Goal: Transaction & Acquisition: Purchase product/service

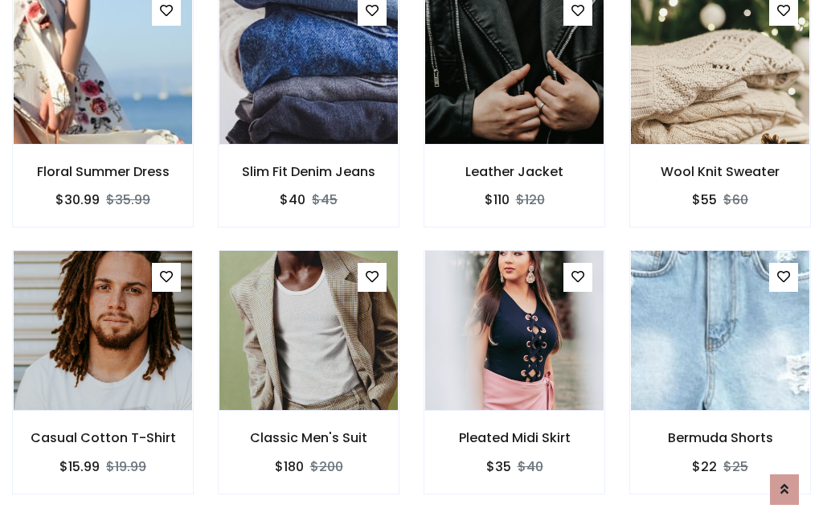
click at [412, 264] on div "Pleated Midi Skirt $35 $40" at bounding box center [515, 383] width 206 height 266
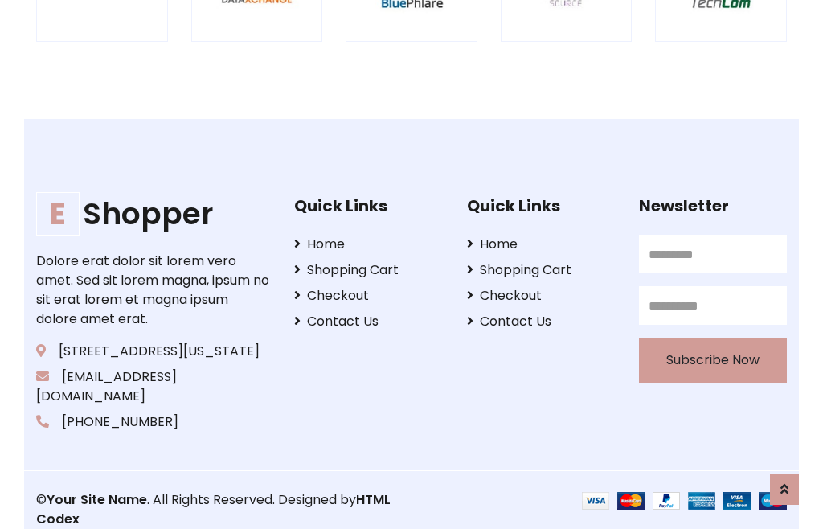
scroll to position [3060, 0]
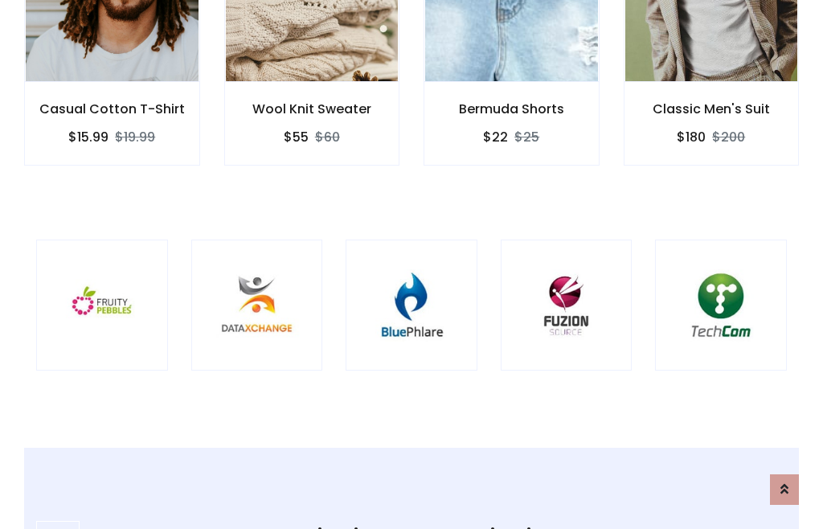
click at [412, 264] on img at bounding box center [412, 306] width 92 height 92
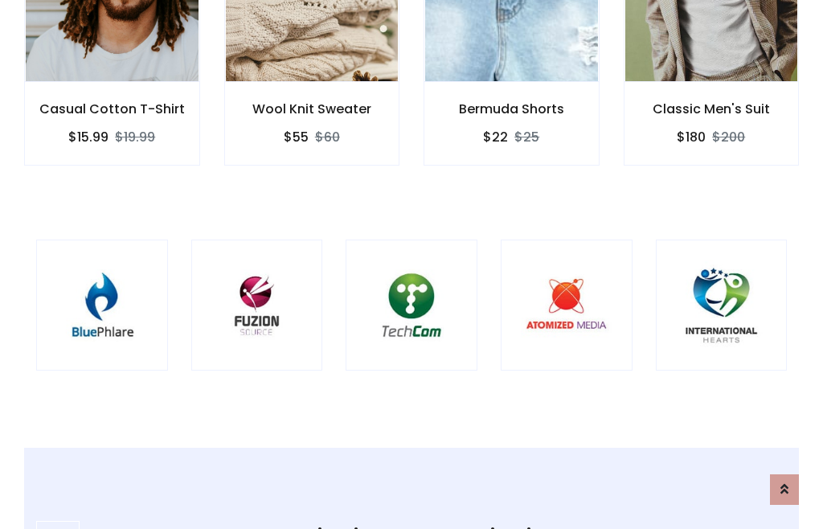
click at [412, 264] on img at bounding box center [412, 306] width 92 height 92
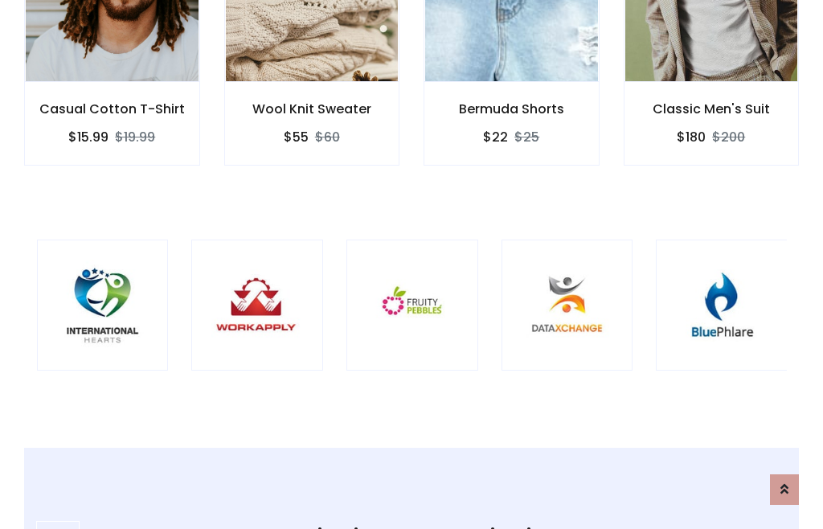
click at [412, 264] on img at bounding box center [412, 306] width 92 height 92
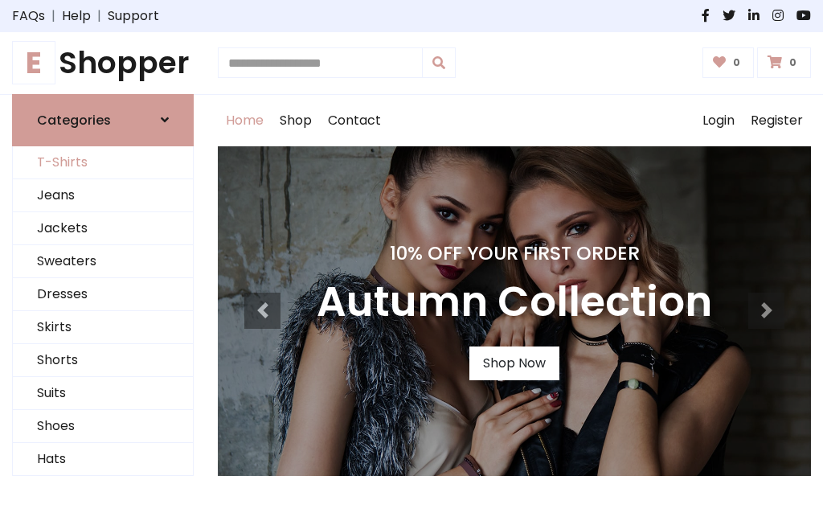
click at [103, 162] on link "T-Shirts" at bounding box center [103, 162] width 180 height 33
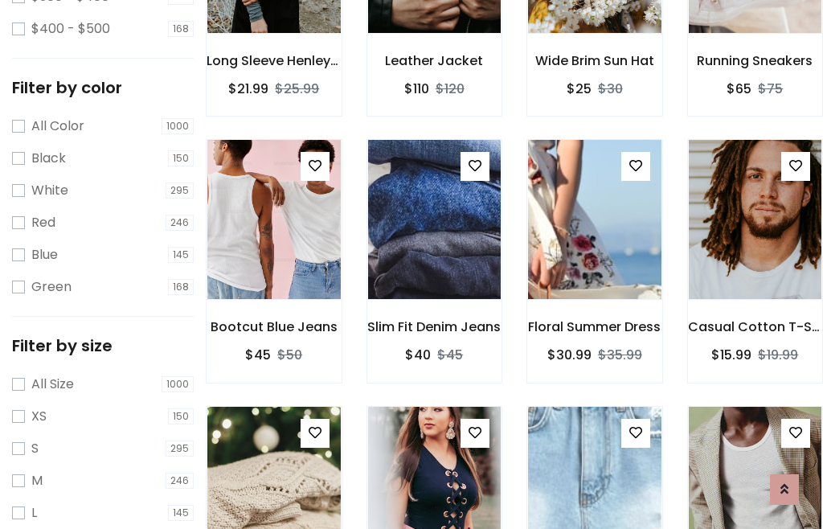
scroll to position [149, 0]
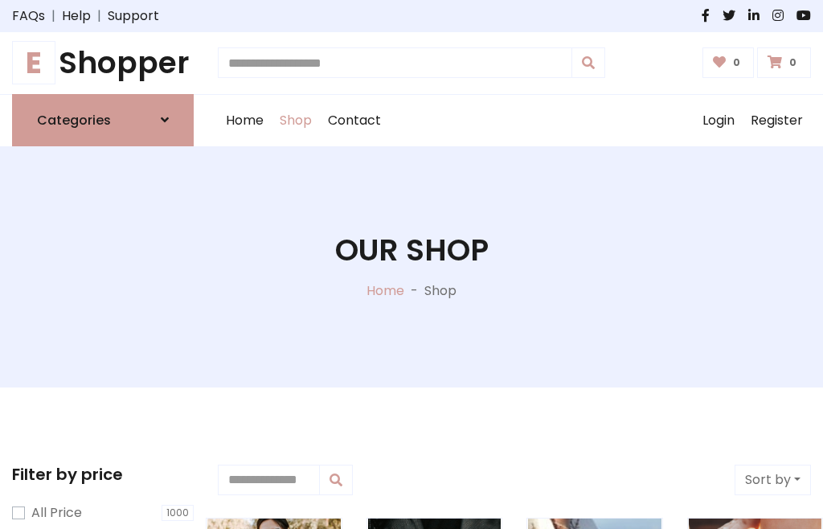
click at [103, 63] on h1 "E Shopper" at bounding box center [103, 63] width 182 height 36
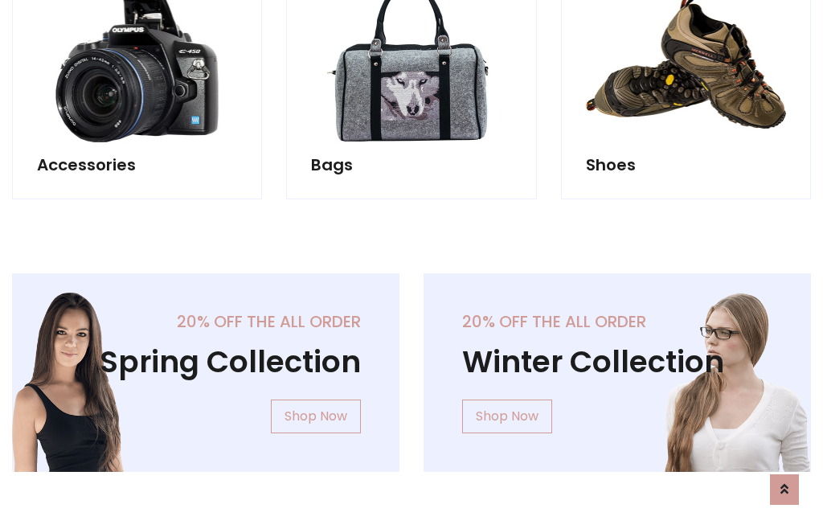
scroll to position [1562, 0]
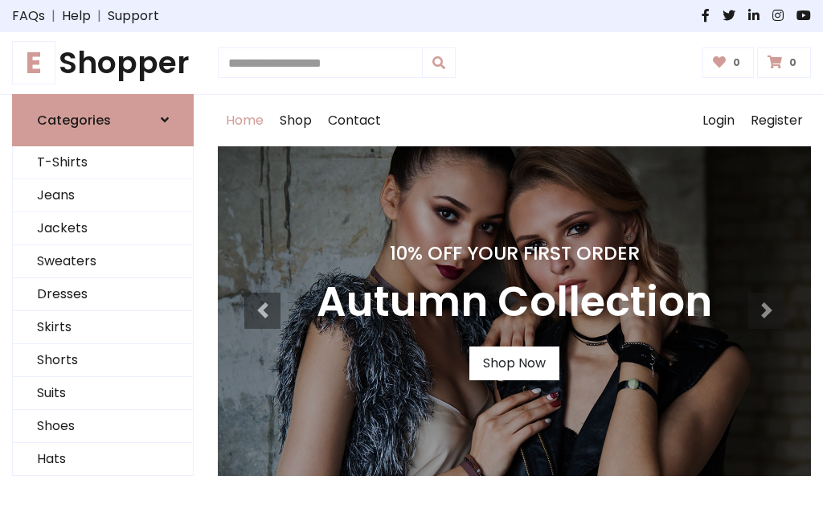
scroll to position [527, 0]
